Goal: Navigation & Orientation: Find specific page/section

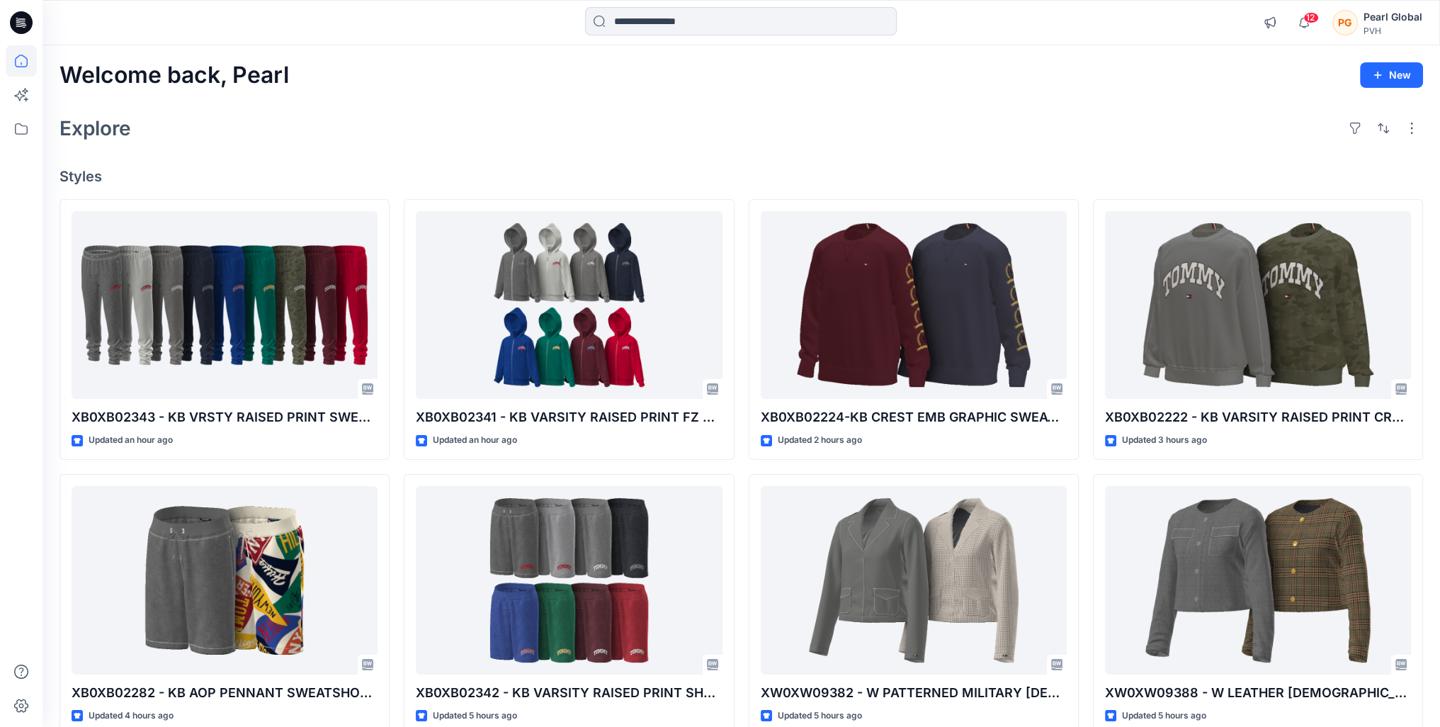
click at [1170, 165] on div "Welcome back, Pearl New Explore Styles XB0XB02343 - KB VRSTY RAISED PRINT SWEAT…" at bounding box center [740, 561] width 1397 height 1032
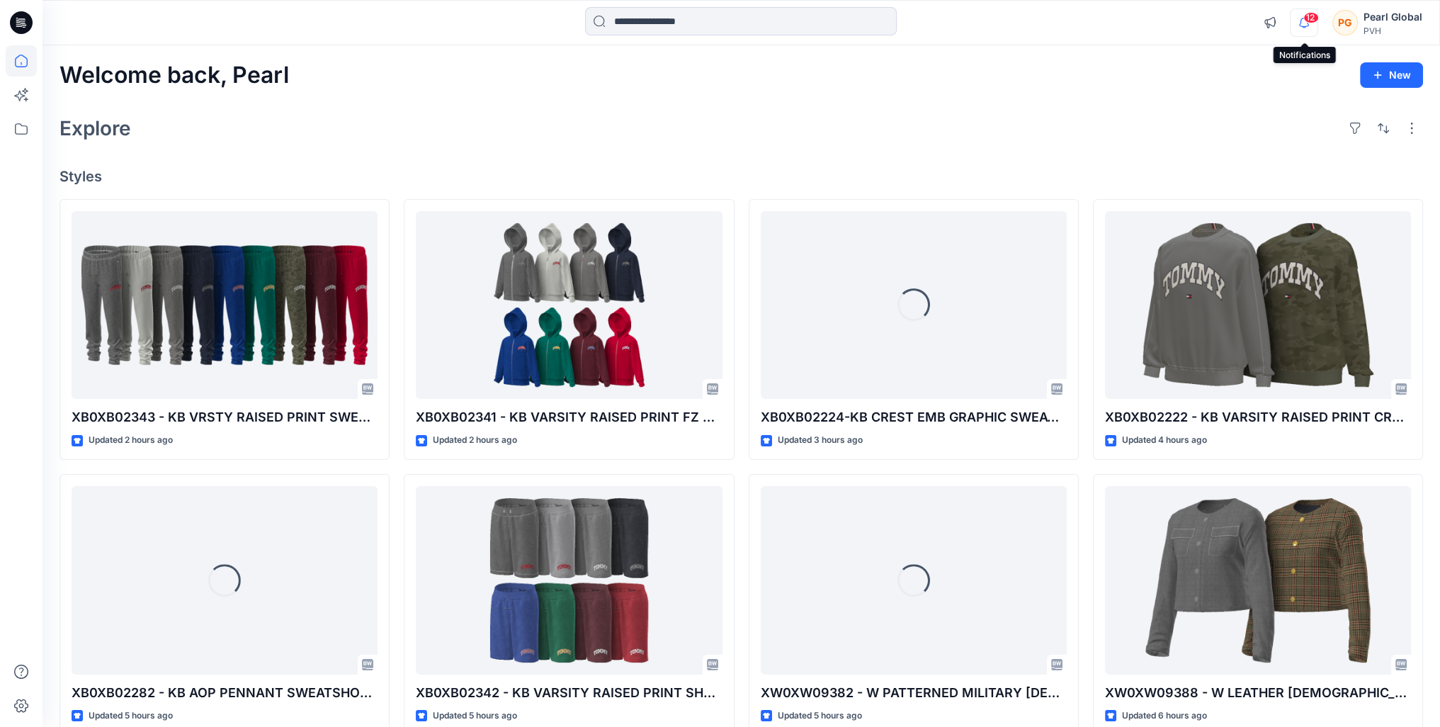
click at [1306, 21] on icon "button" at bounding box center [1303, 22] width 27 height 28
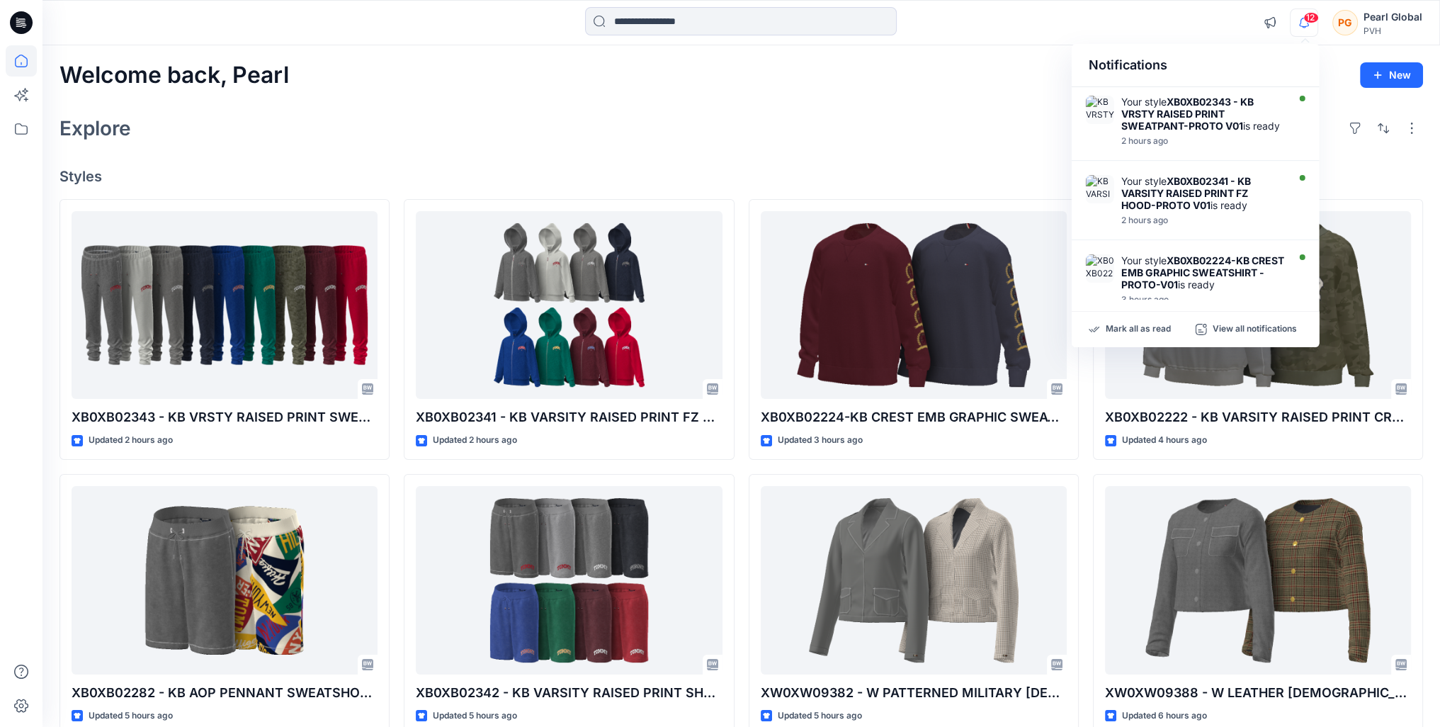
click at [1020, 127] on div "Explore" at bounding box center [740, 128] width 1363 height 34
